Goal: Information Seeking & Learning: Learn about a topic

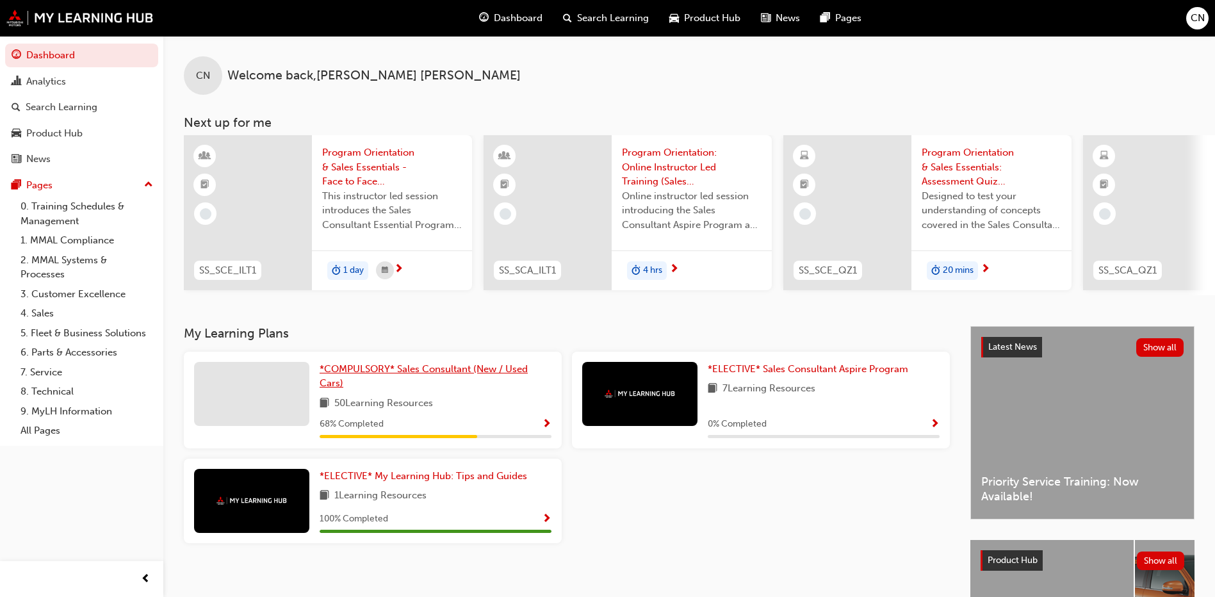
click at [507, 366] on link "*COMPULSORY* Sales Consultant (New / Used Cars)" at bounding box center [436, 376] width 232 height 29
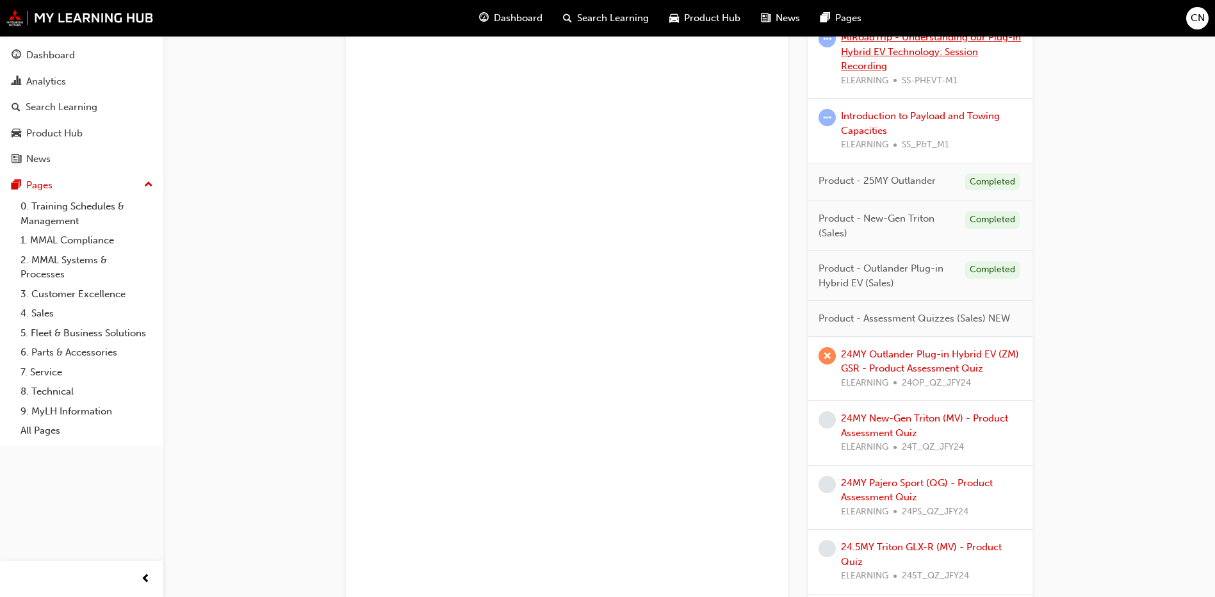
scroll to position [1217, 0]
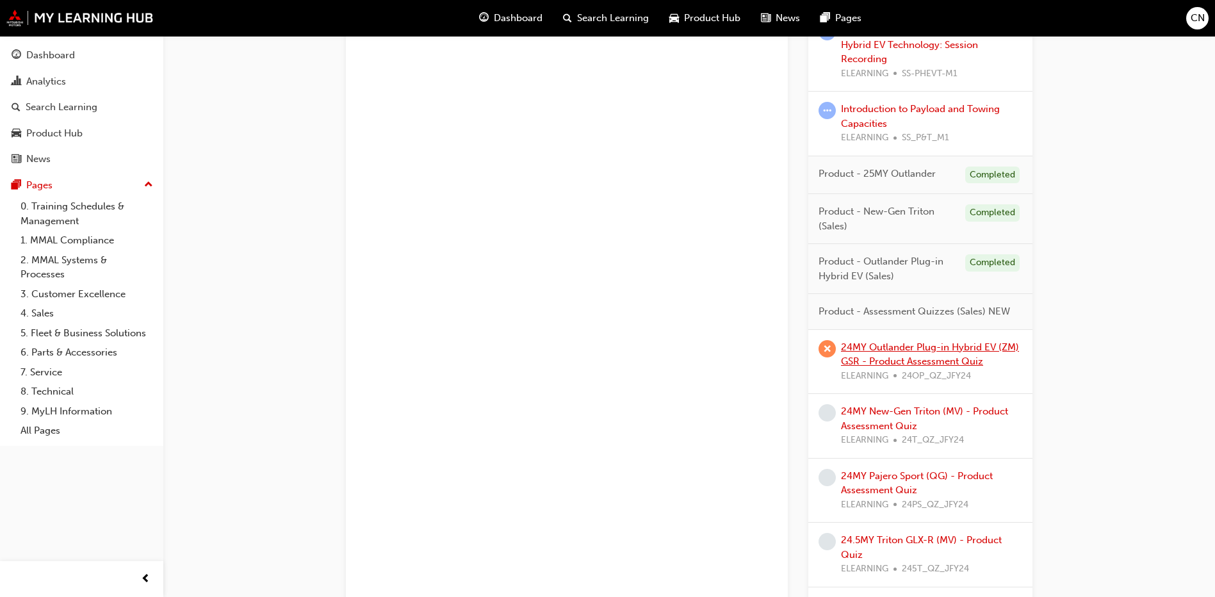
click at [899, 341] on link "24MY Outlander Plug-in Hybrid EV (ZM) GSR - Product Assessment Quiz" at bounding box center [930, 354] width 178 height 26
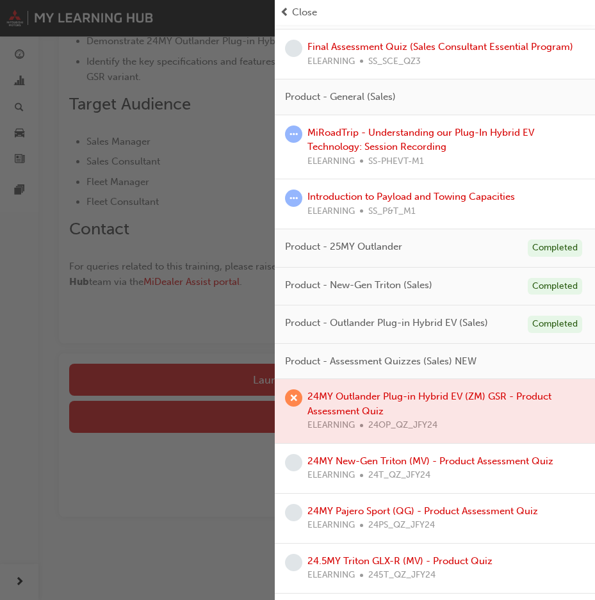
scroll to position [897, 0]
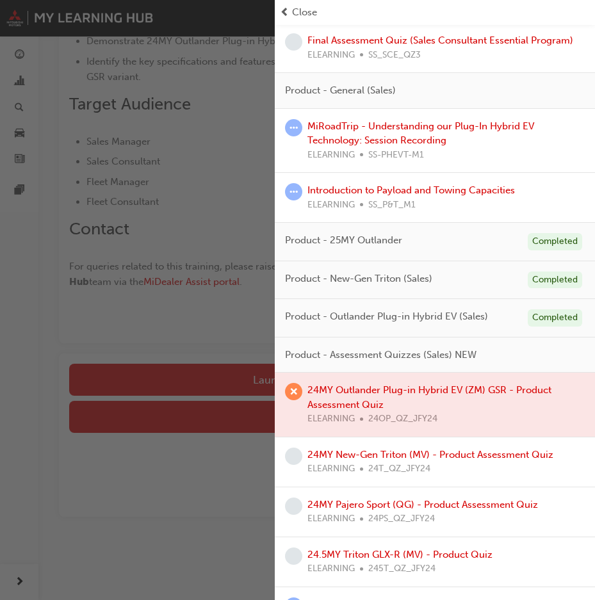
click at [324, 403] on div at bounding box center [435, 405] width 320 height 64
click at [345, 395] on div at bounding box center [435, 405] width 320 height 64
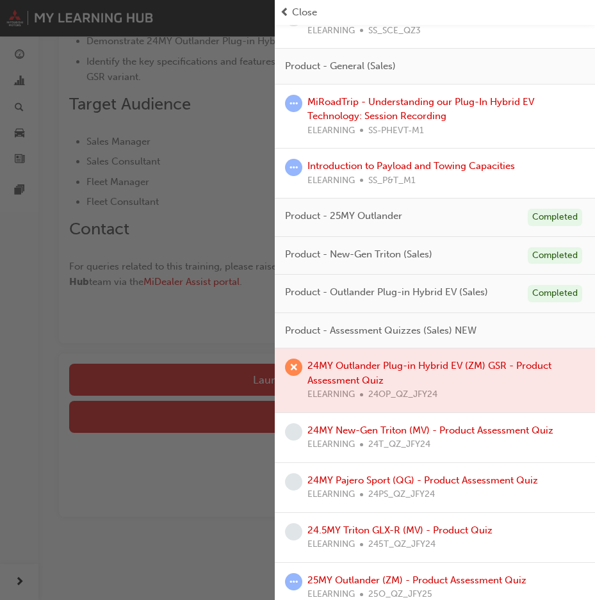
scroll to position [934, 0]
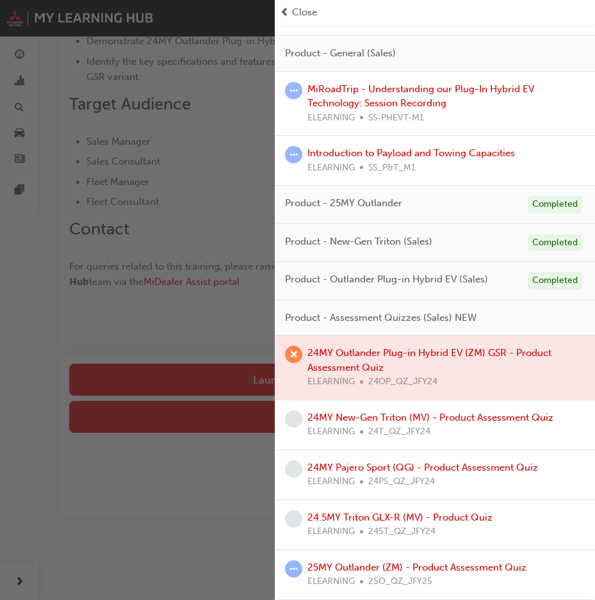
click at [355, 357] on div at bounding box center [435, 368] width 320 height 64
click at [375, 416] on link "24MY New-Gen Triton (MV) - Product Assessment Quiz" at bounding box center [430, 418] width 246 height 12
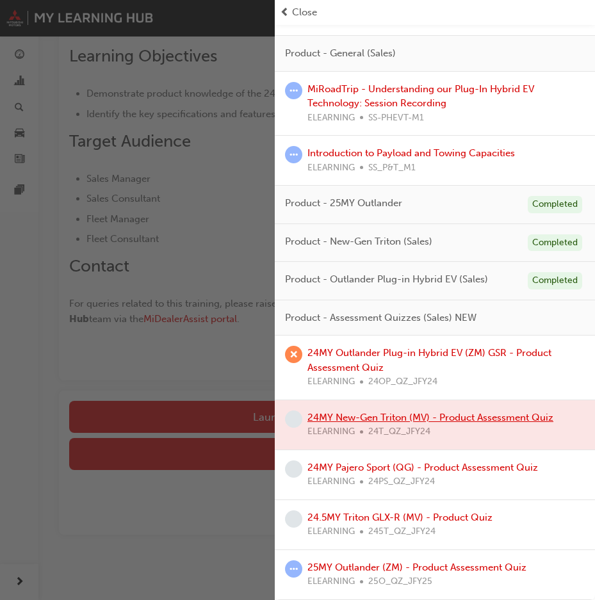
scroll to position [215, 0]
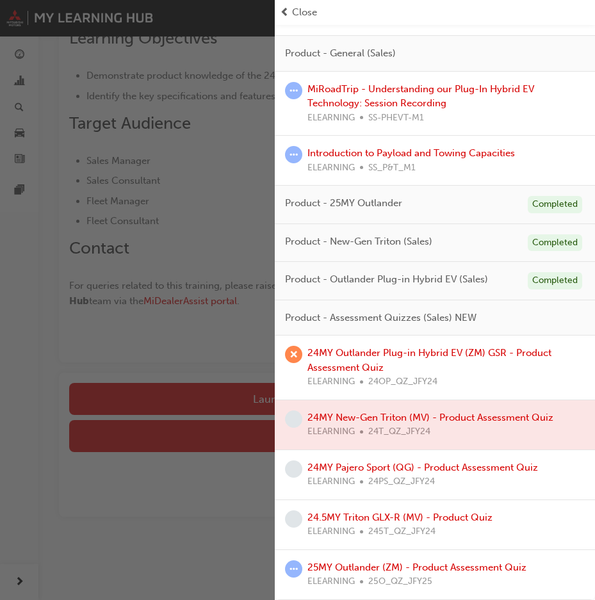
click at [38, 357] on div "button" at bounding box center [137, 300] width 275 height 600
click at [286, 10] on span "prev-icon" at bounding box center [285, 12] width 10 height 15
click at [299, 13] on span "Close" at bounding box center [304, 12] width 25 height 15
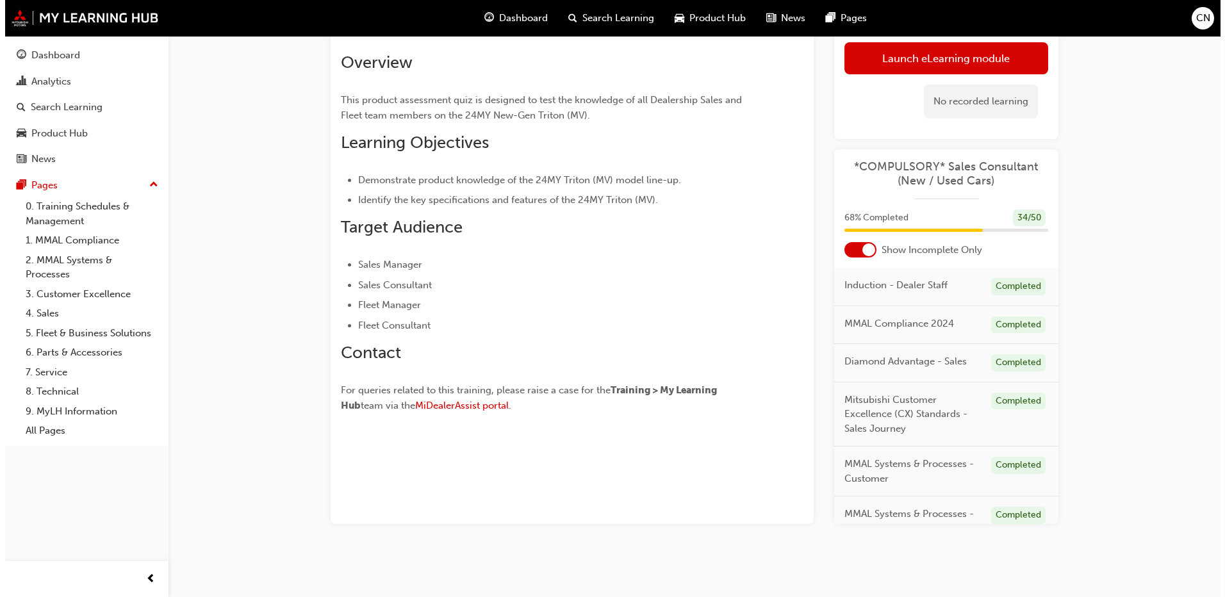
scroll to position [0, 0]
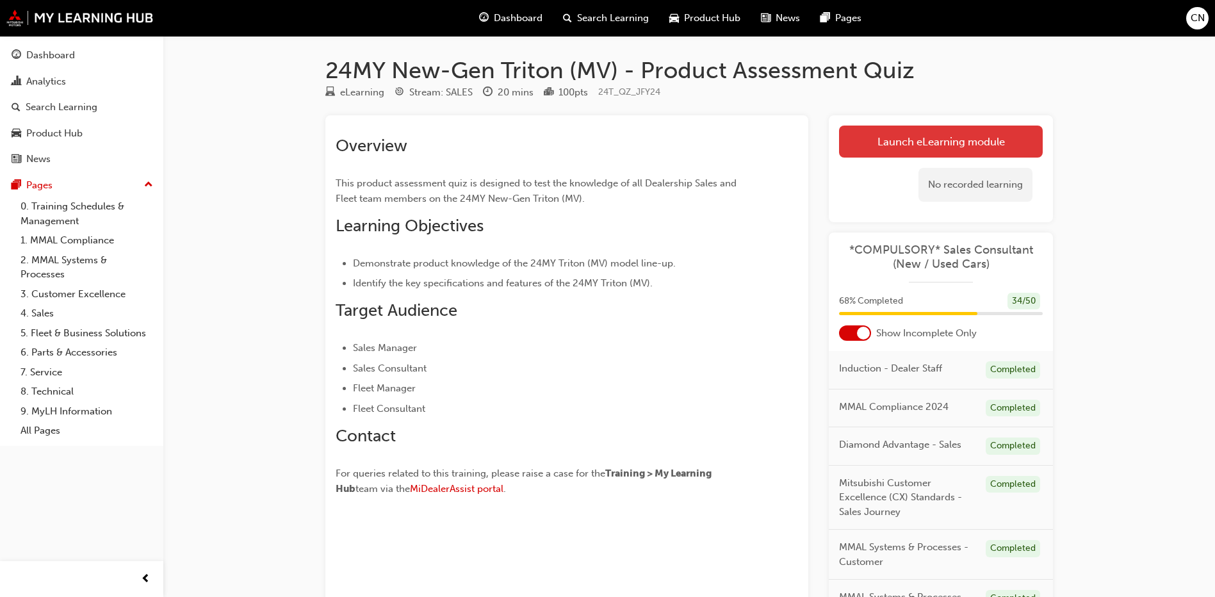
click at [861, 133] on link "Launch eLearning module" at bounding box center [941, 142] width 204 height 32
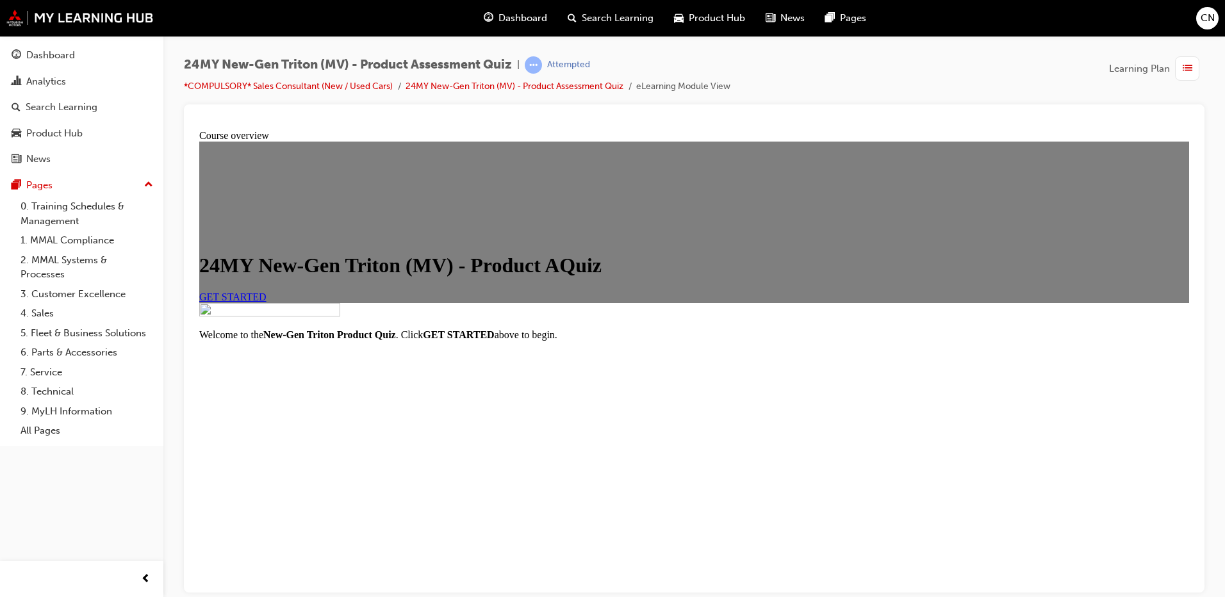
scroll to position [138, 0]
click at [266, 291] on link "GET STARTED" at bounding box center [232, 296] width 67 height 11
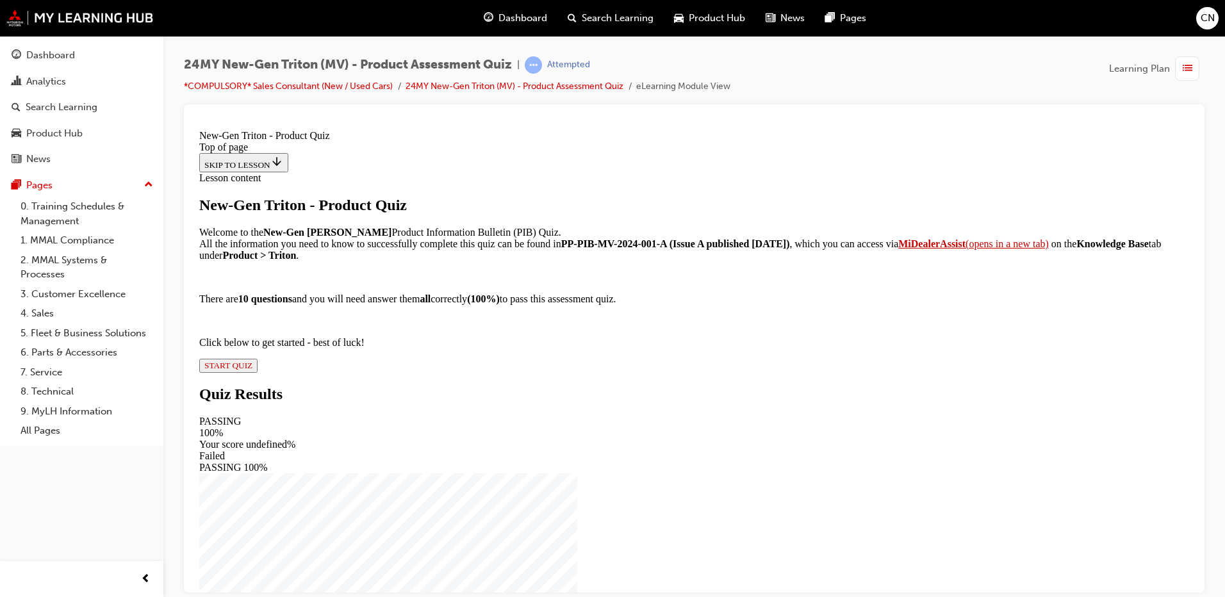
scroll to position [38, 0]
click at [898, 248] on strong "MiDealerAssist" at bounding box center [931, 243] width 67 height 11
click at [257, 372] on button "START QUIZ" at bounding box center [228, 365] width 58 height 14
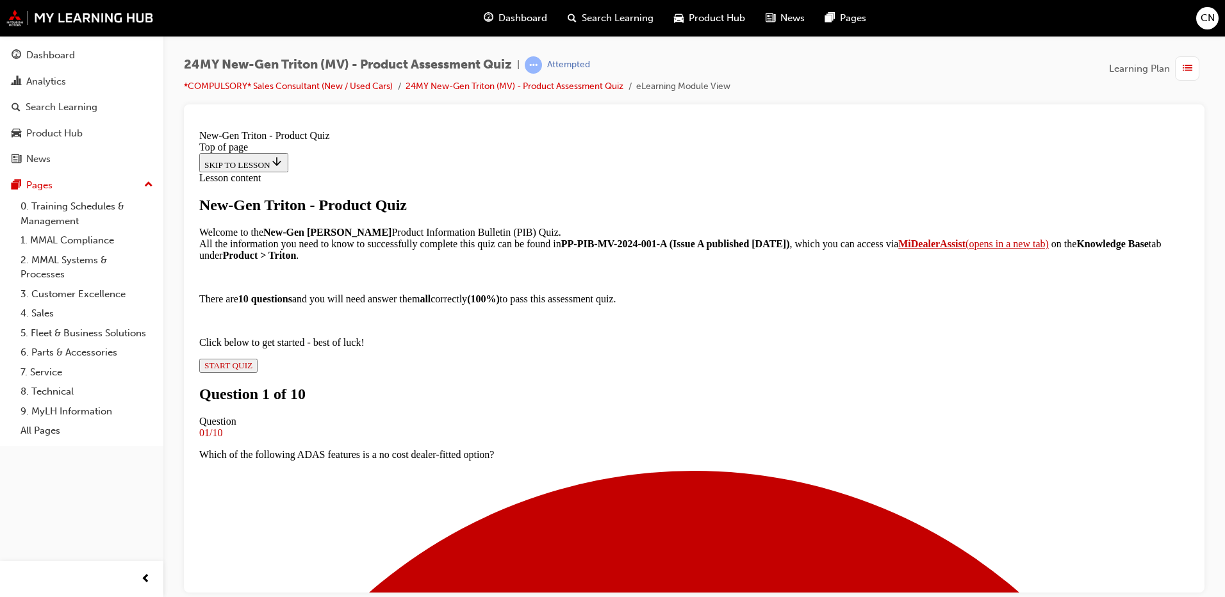
scroll to position [66, 0]
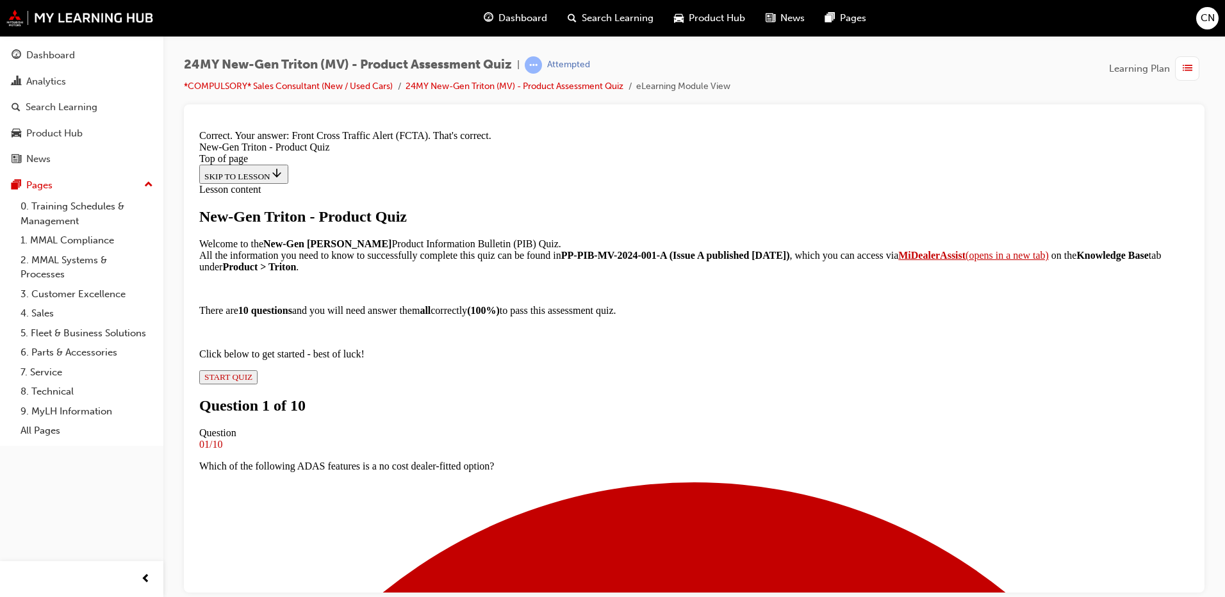
scroll to position [282, 0]
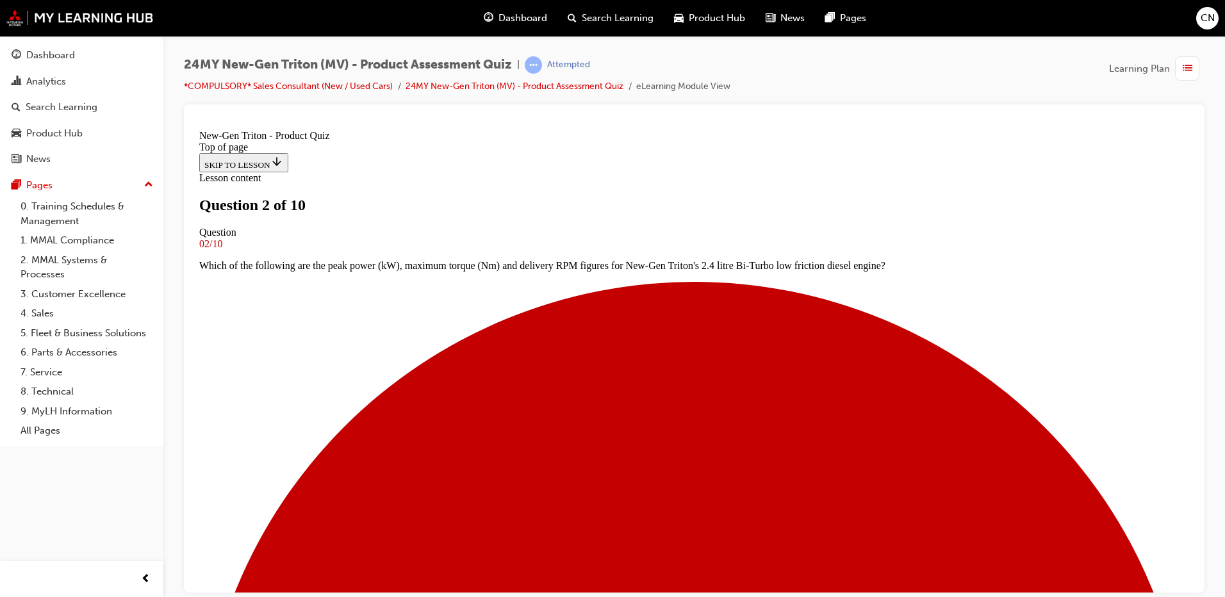
scroll to position [130, 0]
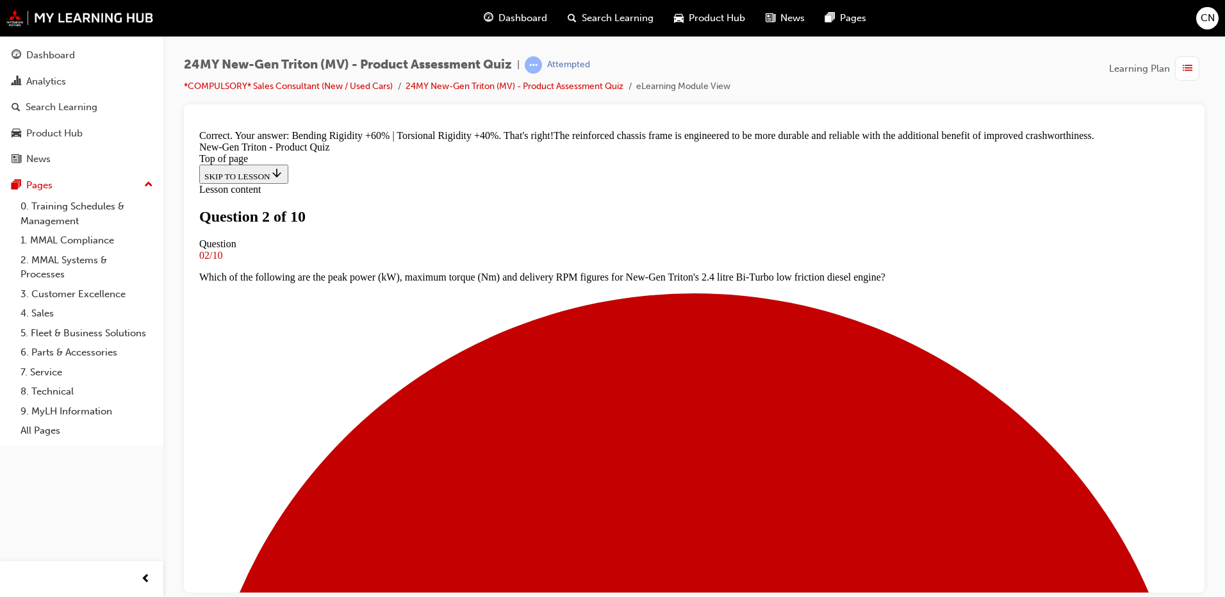
scroll to position [371, 0]
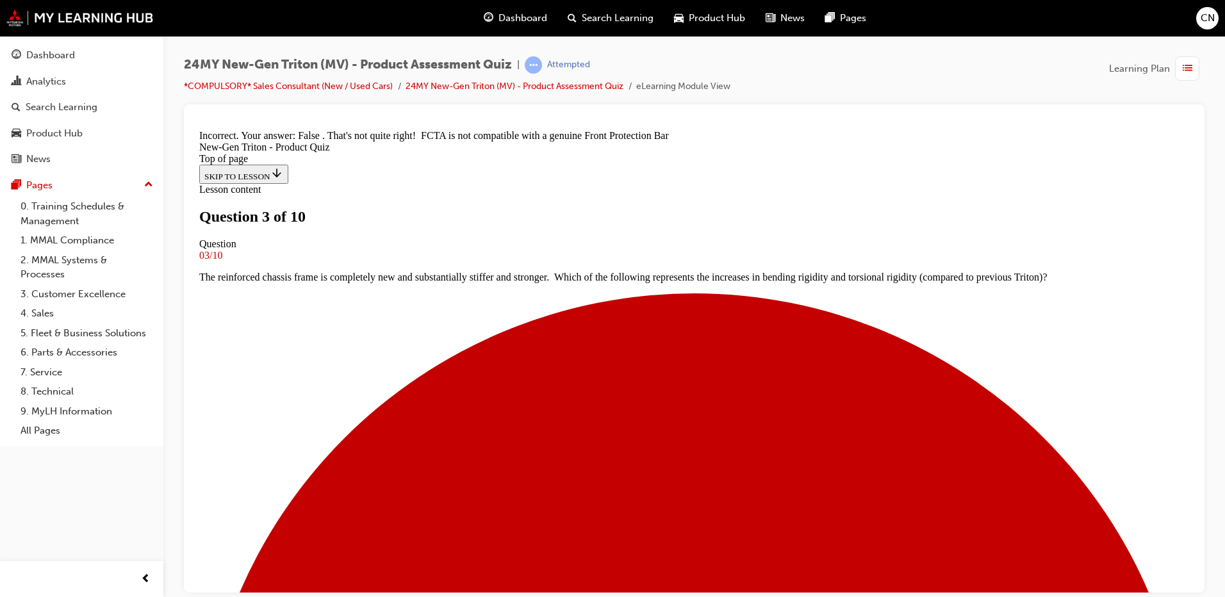
scroll to position [224, 0]
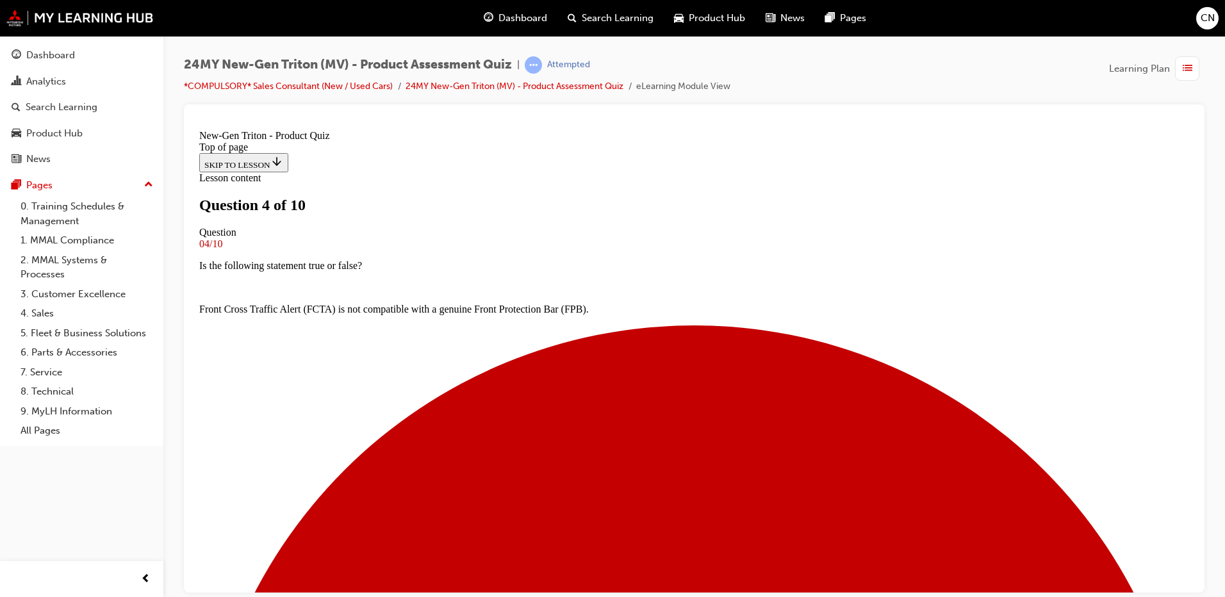
scroll to position [2, 0]
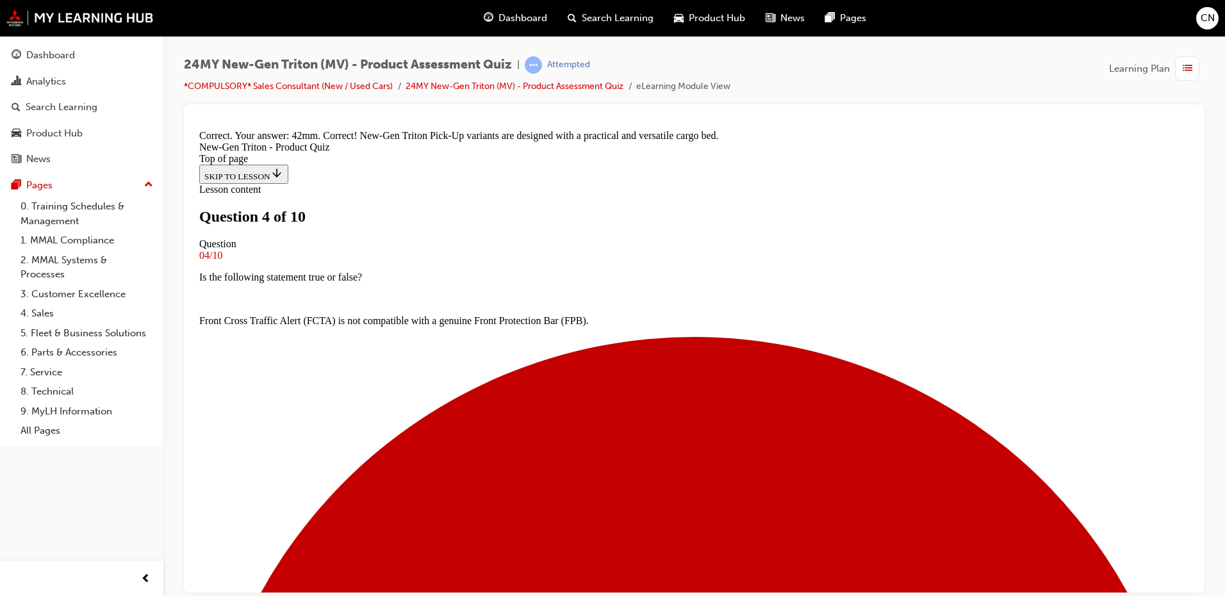
scroll to position [349, 0]
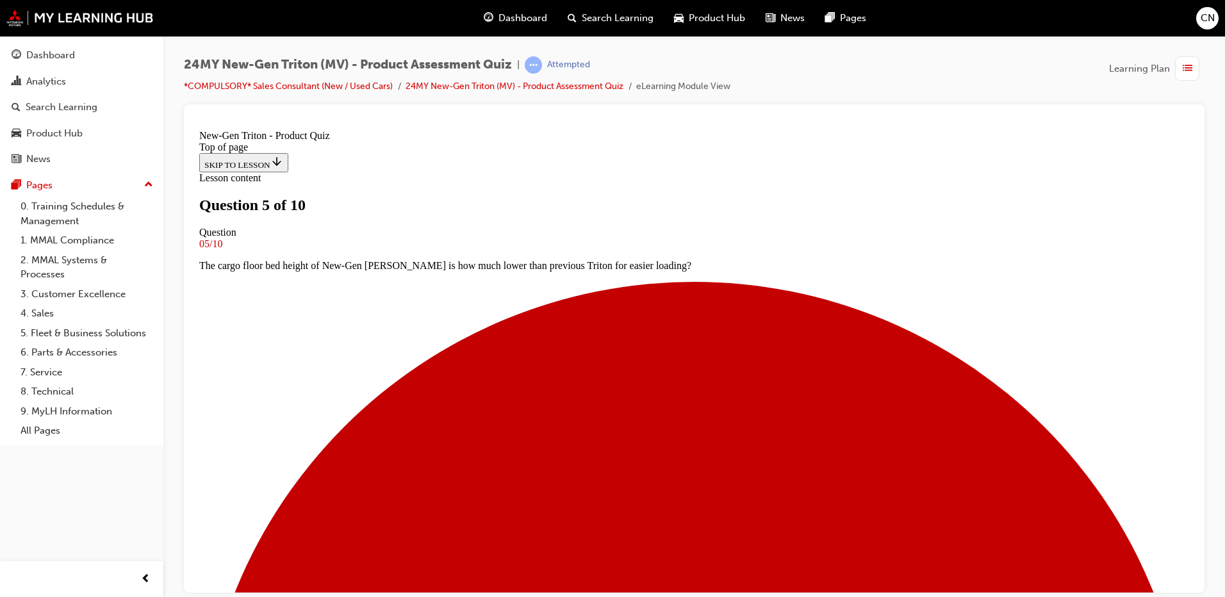
scroll to position [130, 0]
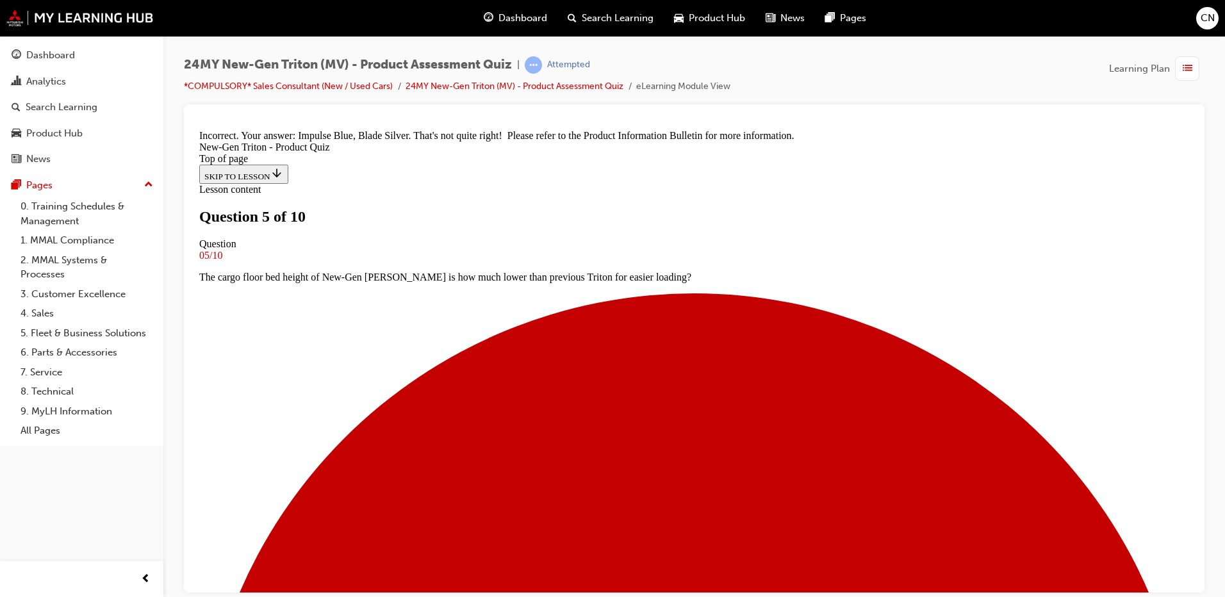
scroll to position [362, 0]
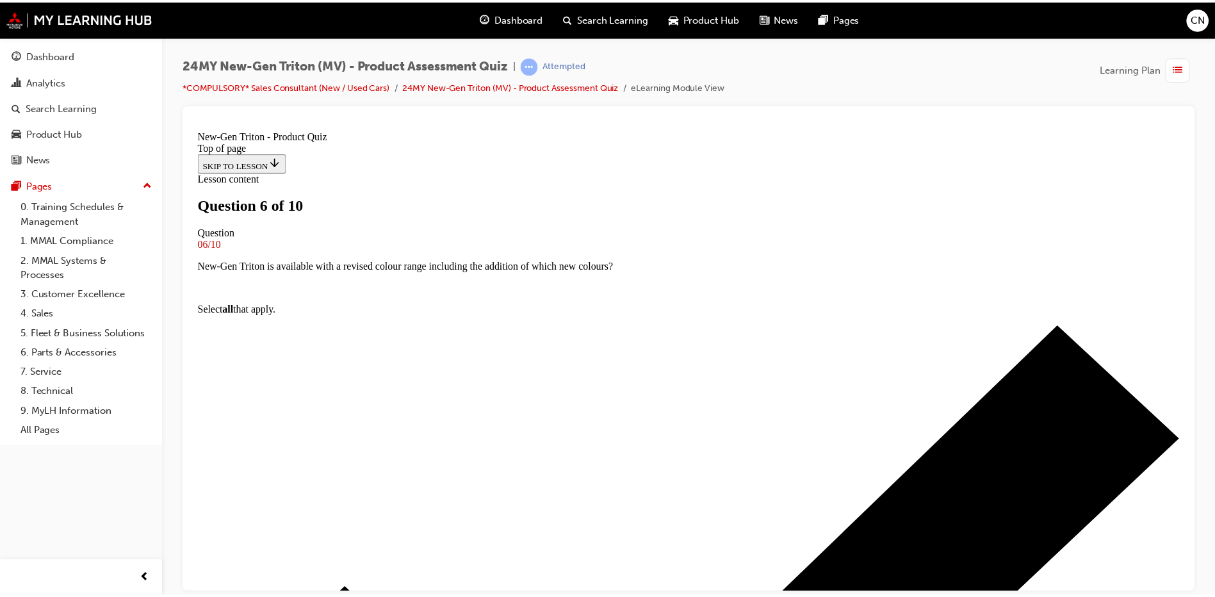
scroll to position [130, 0]
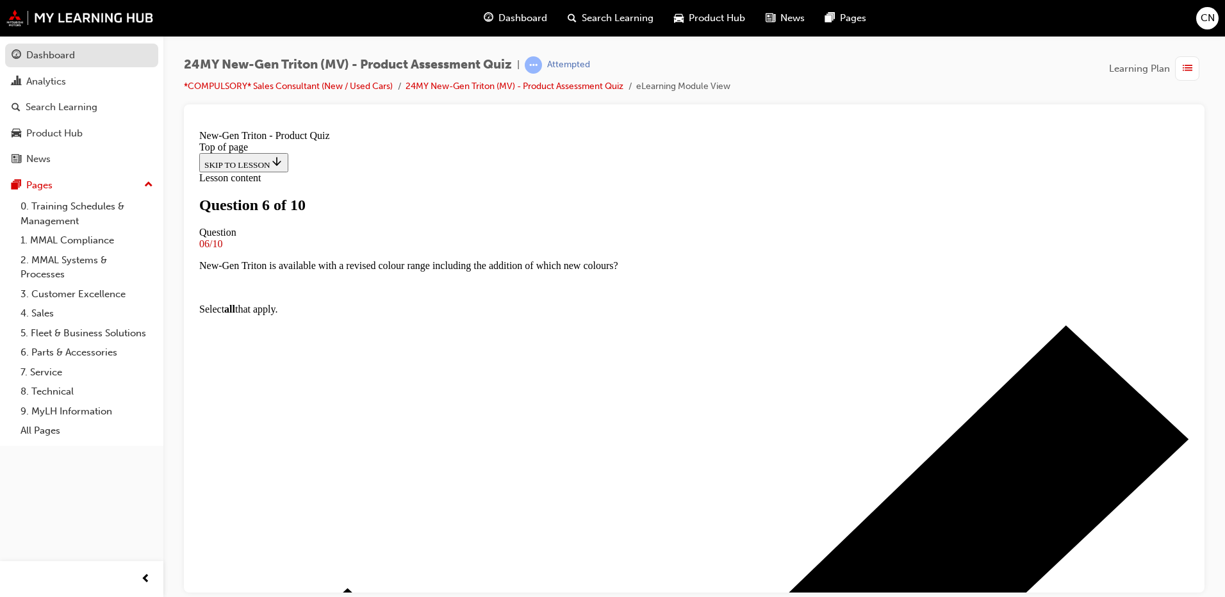
click at [22, 58] on div "Dashboard" at bounding box center [82, 55] width 140 height 16
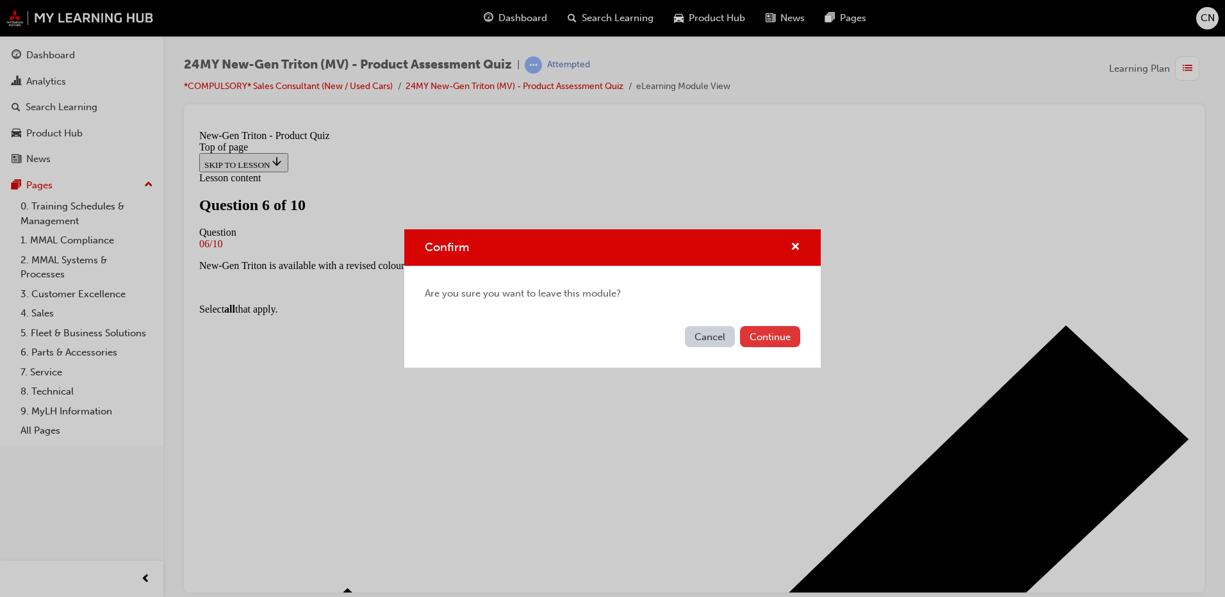
click at [770, 341] on button "Continue" at bounding box center [770, 336] width 60 height 21
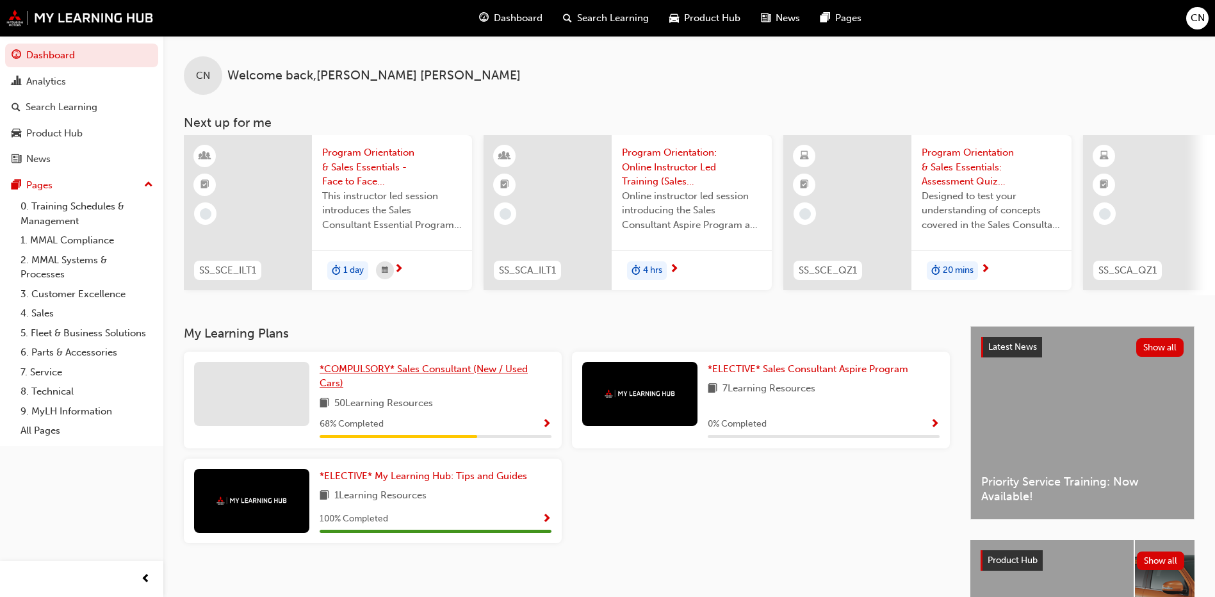
click at [483, 379] on span "*COMPULSORY* Sales Consultant (New / Used Cars)" at bounding box center [424, 376] width 208 height 26
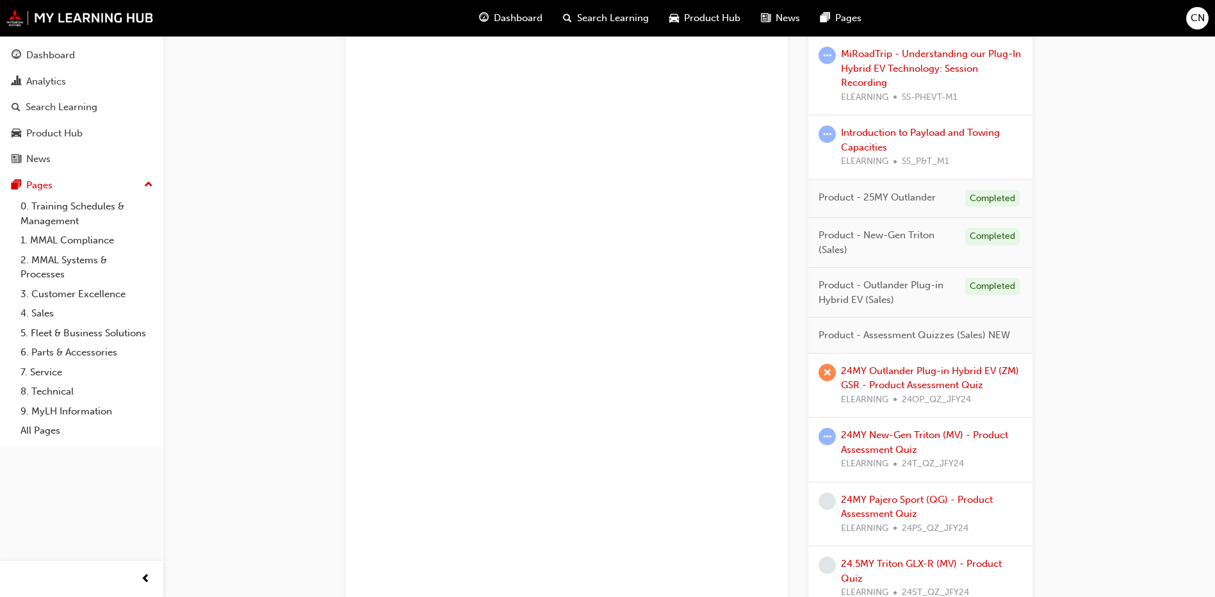
scroll to position [1217, 0]
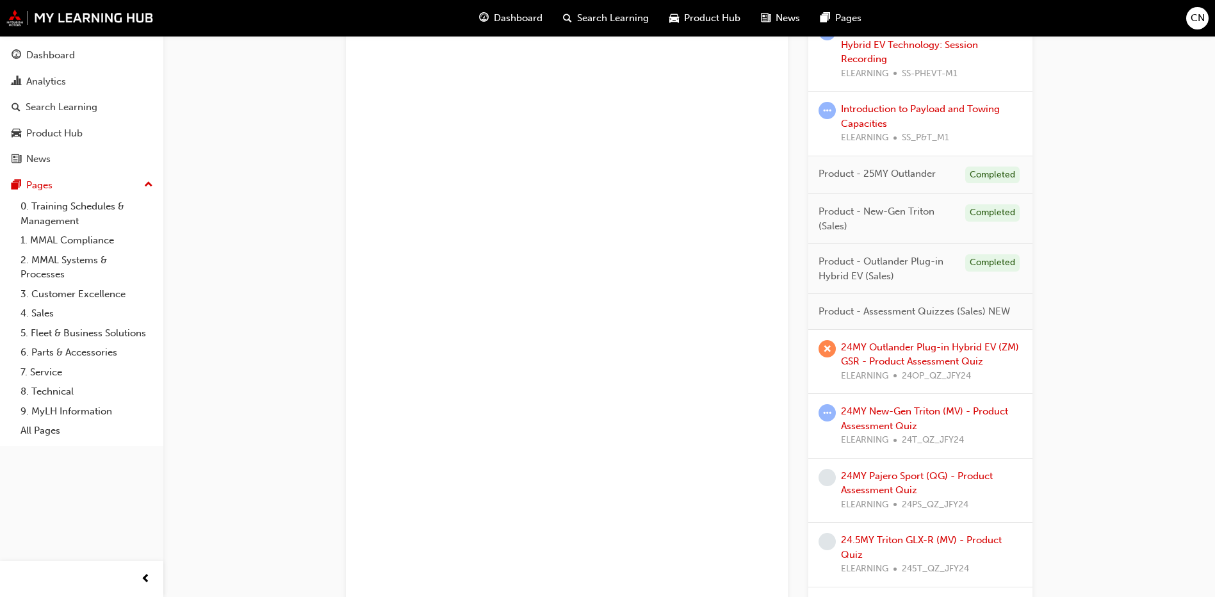
click at [984, 211] on div "Completed" at bounding box center [992, 212] width 54 height 17
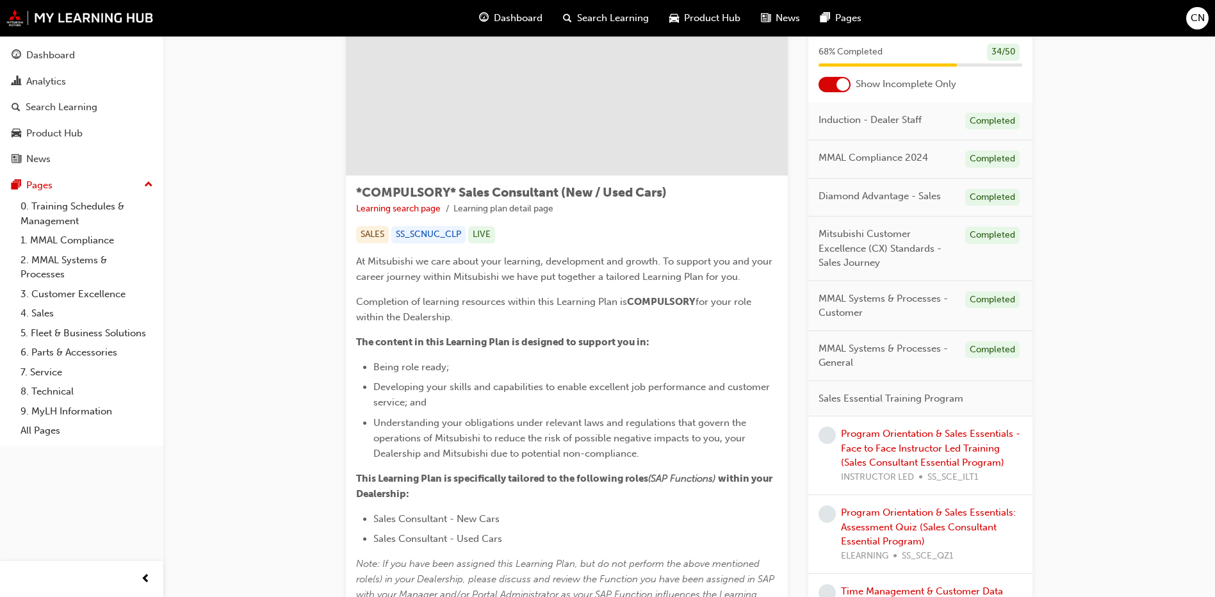
scroll to position [0, 0]
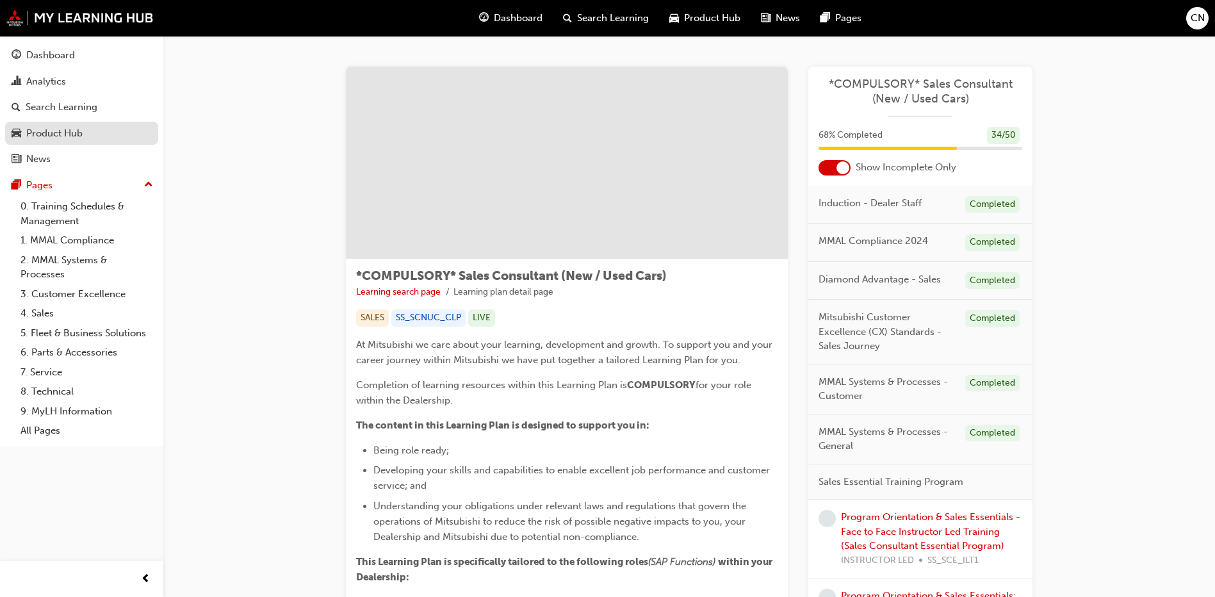
click at [85, 133] on div "Product Hub" at bounding box center [82, 134] width 140 height 16
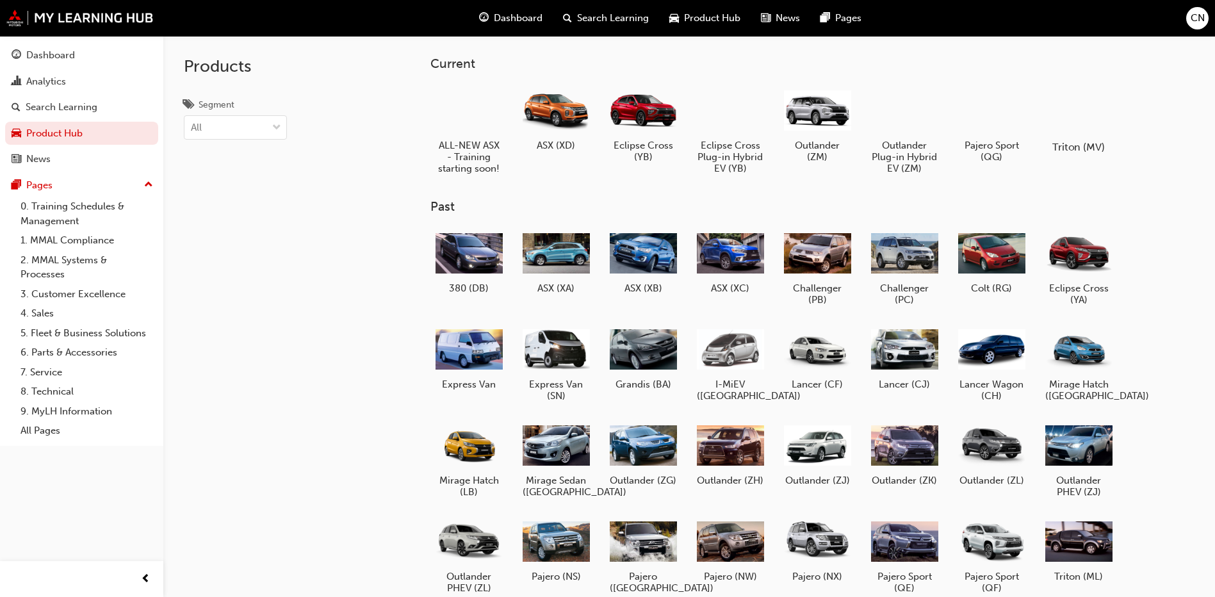
click at [1063, 115] on div at bounding box center [1078, 110] width 71 height 51
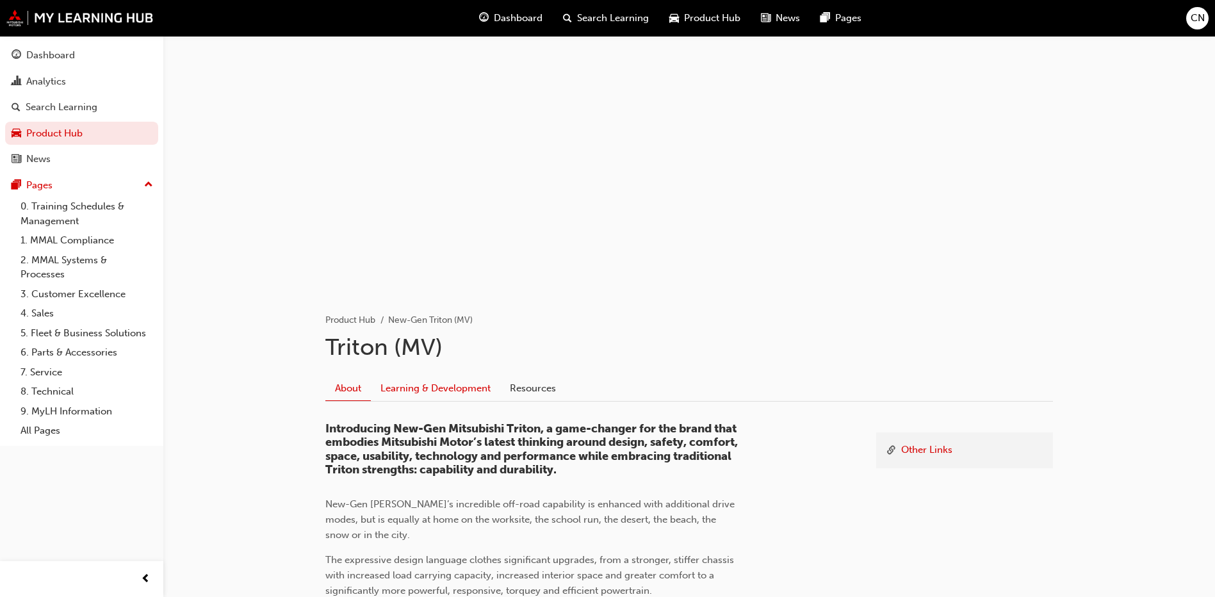
click at [461, 386] on link "Learning & Development" at bounding box center [435, 388] width 129 height 24
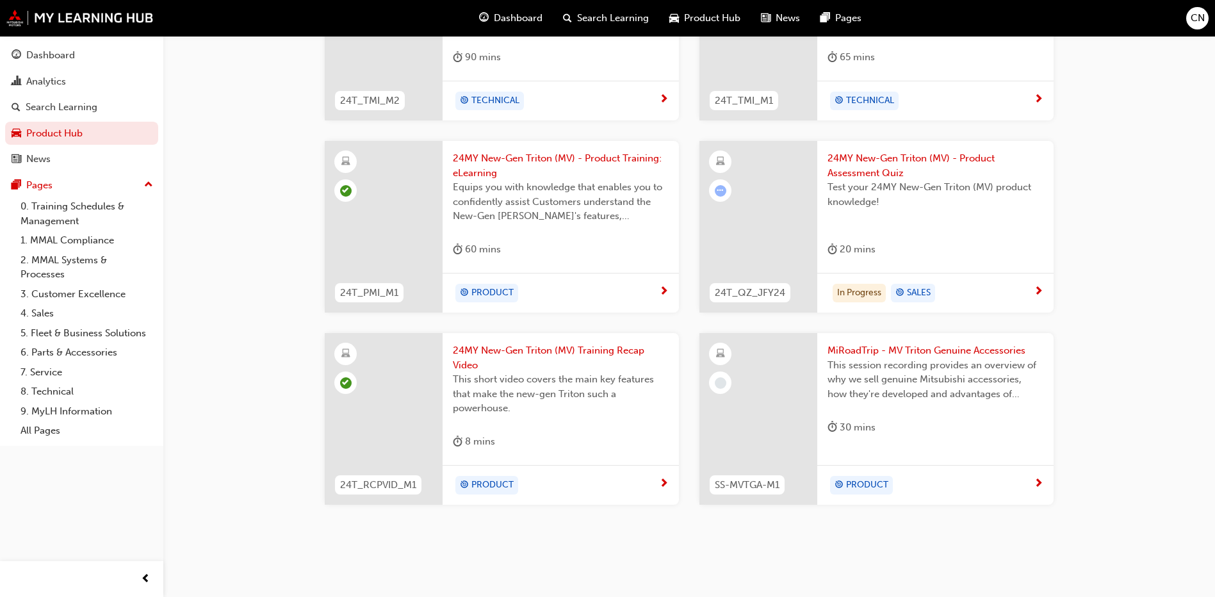
scroll to position [1026, 0]
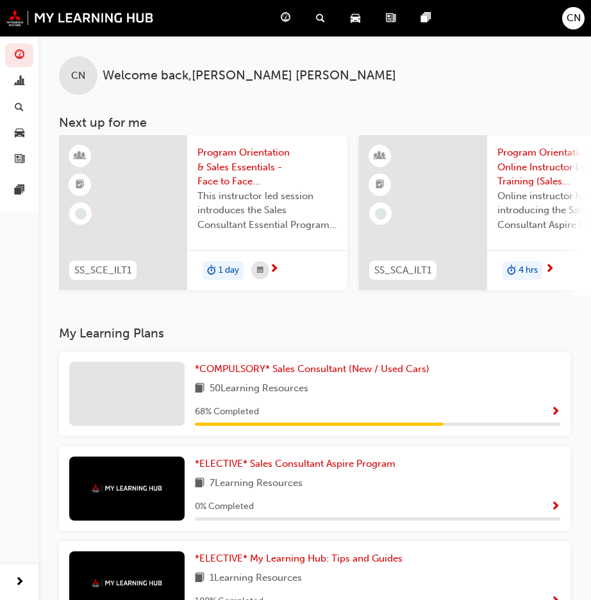
click at [554, 412] on span "Show Progress" at bounding box center [555, 413] width 10 height 12
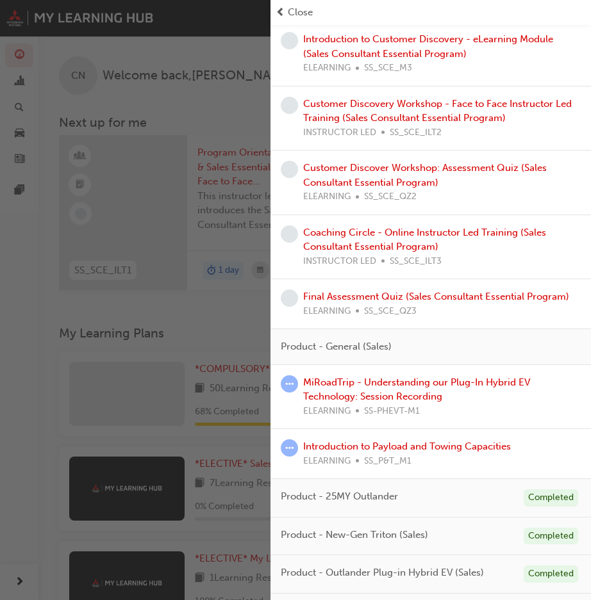
scroll to position [705, 0]
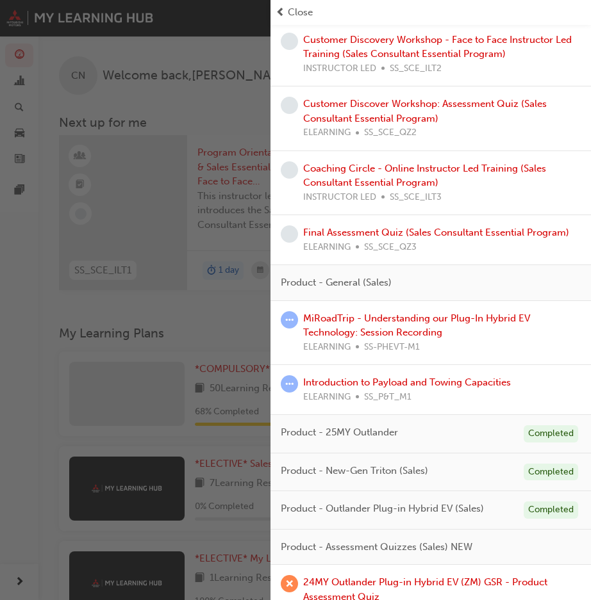
click at [523, 470] on div "Completed" at bounding box center [550, 472] width 54 height 17
click at [370, 476] on span "Product - New-Gen Triton (Sales)" at bounding box center [354, 471] width 147 height 15
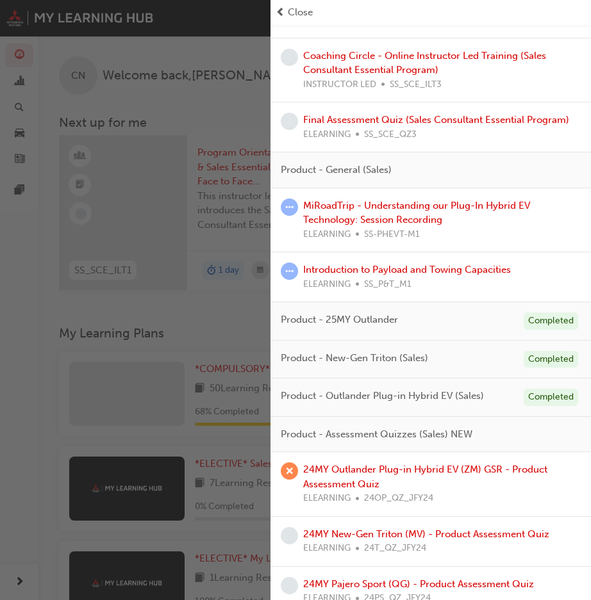
scroll to position [833, 0]
